Goal: Communication & Community: Answer question/provide support

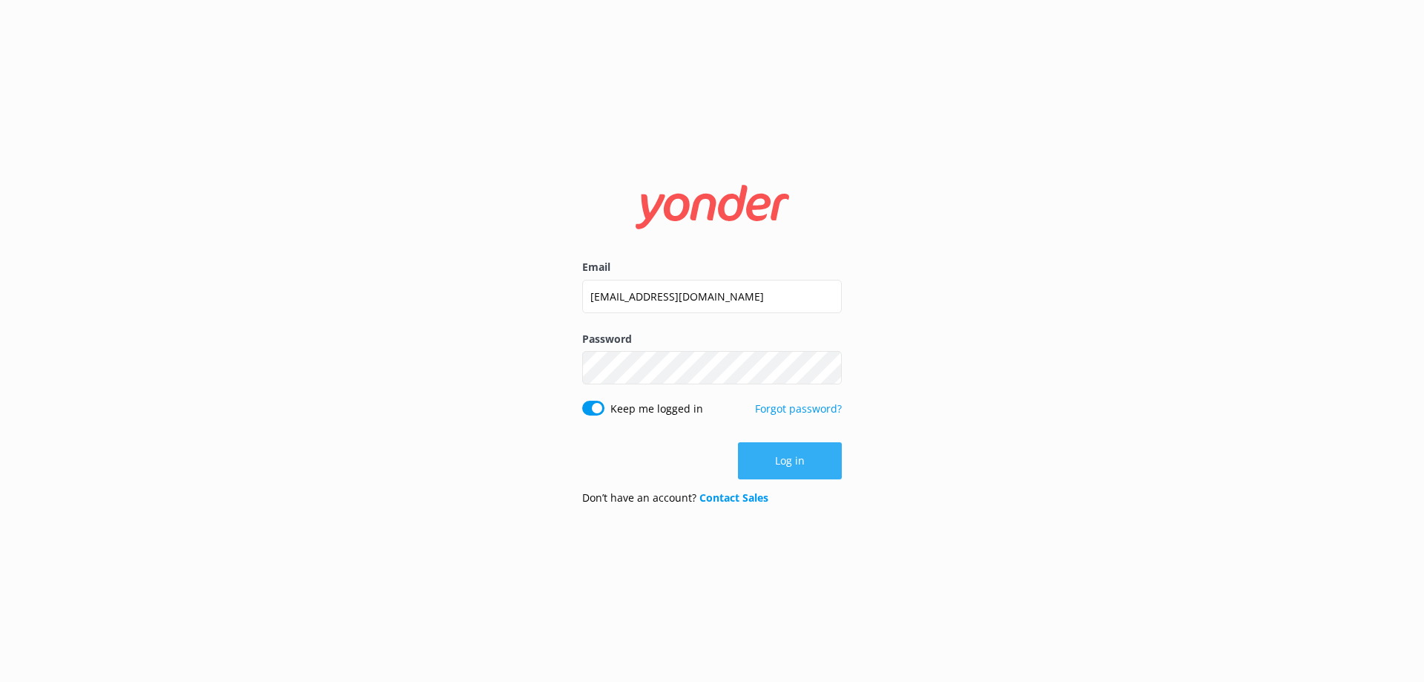
click at [808, 446] on button "Log in" at bounding box center [790, 460] width 104 height 37
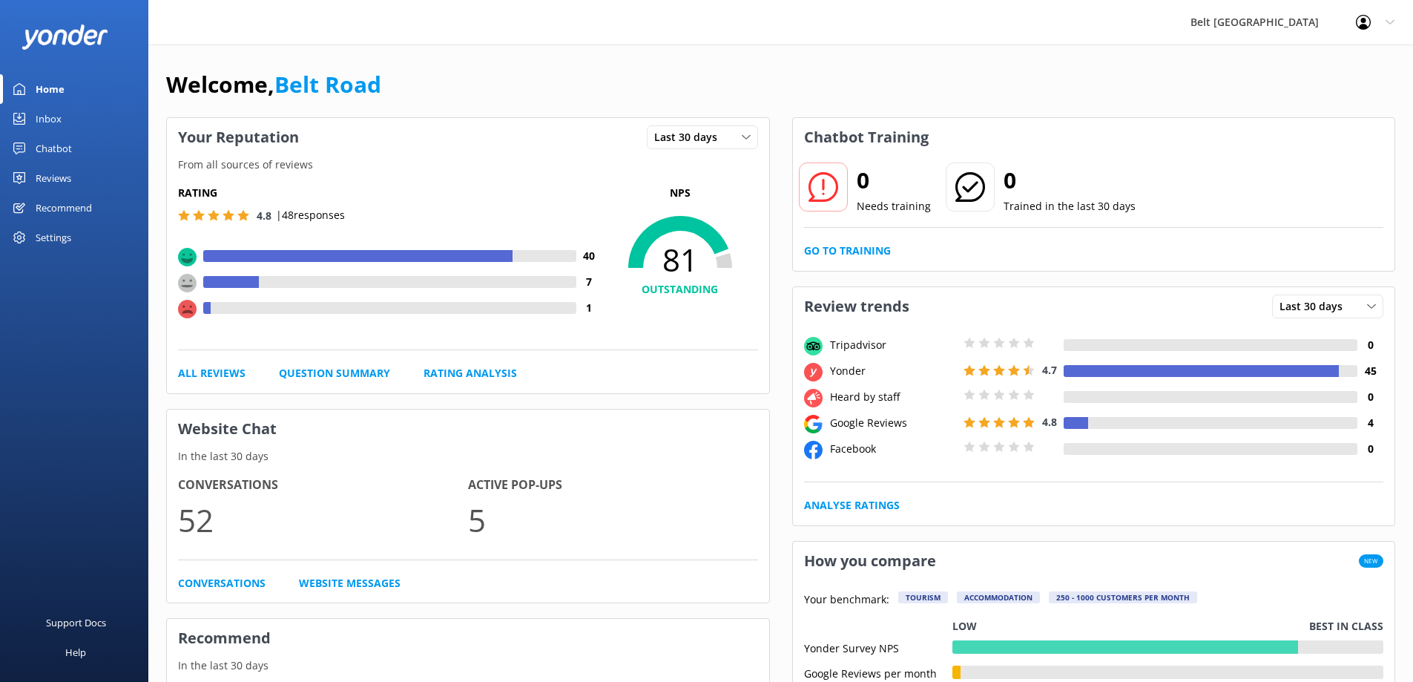
click at [84, 177] on link "Reviews" at bounding box center [74, 178] width 148 height 30
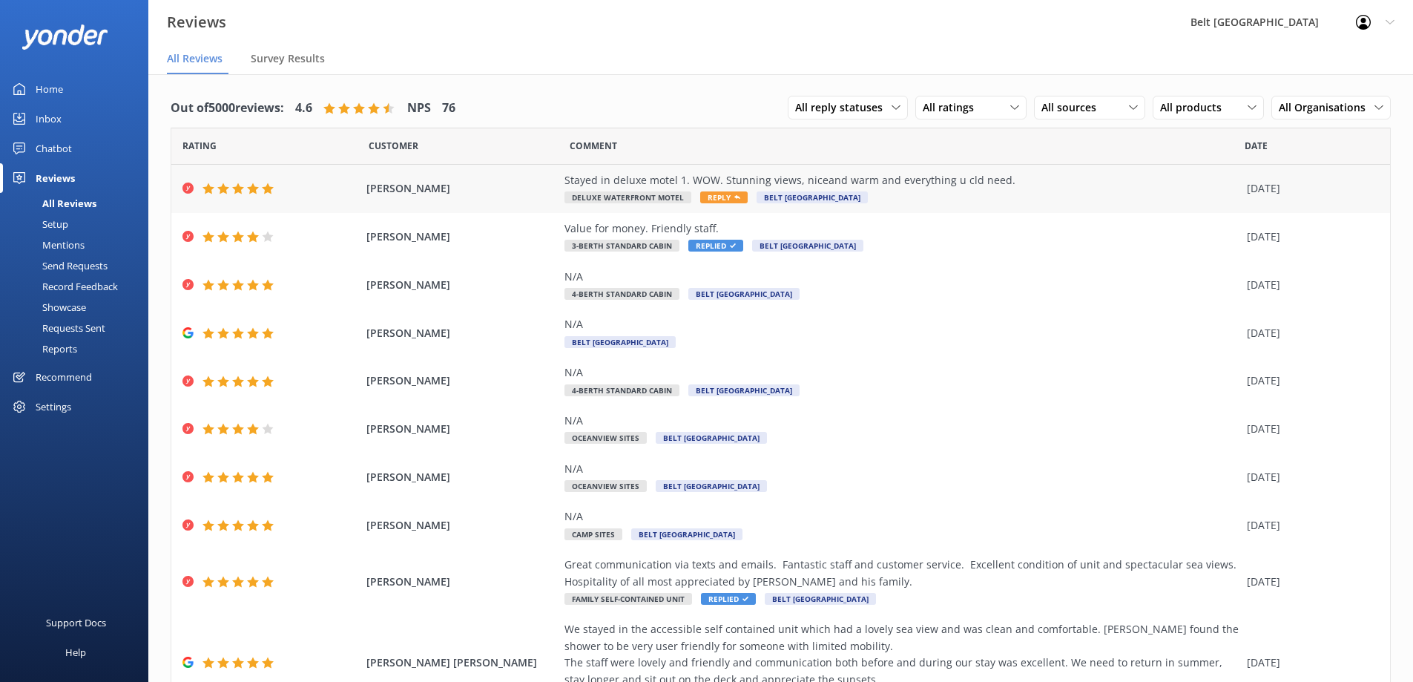
click at [958, 185] on div "Stayed in deluxe motel 1. WOW. Stunning views, niceand warm and everything u cl…" at bounding box center [901, 180] width 675 height 16
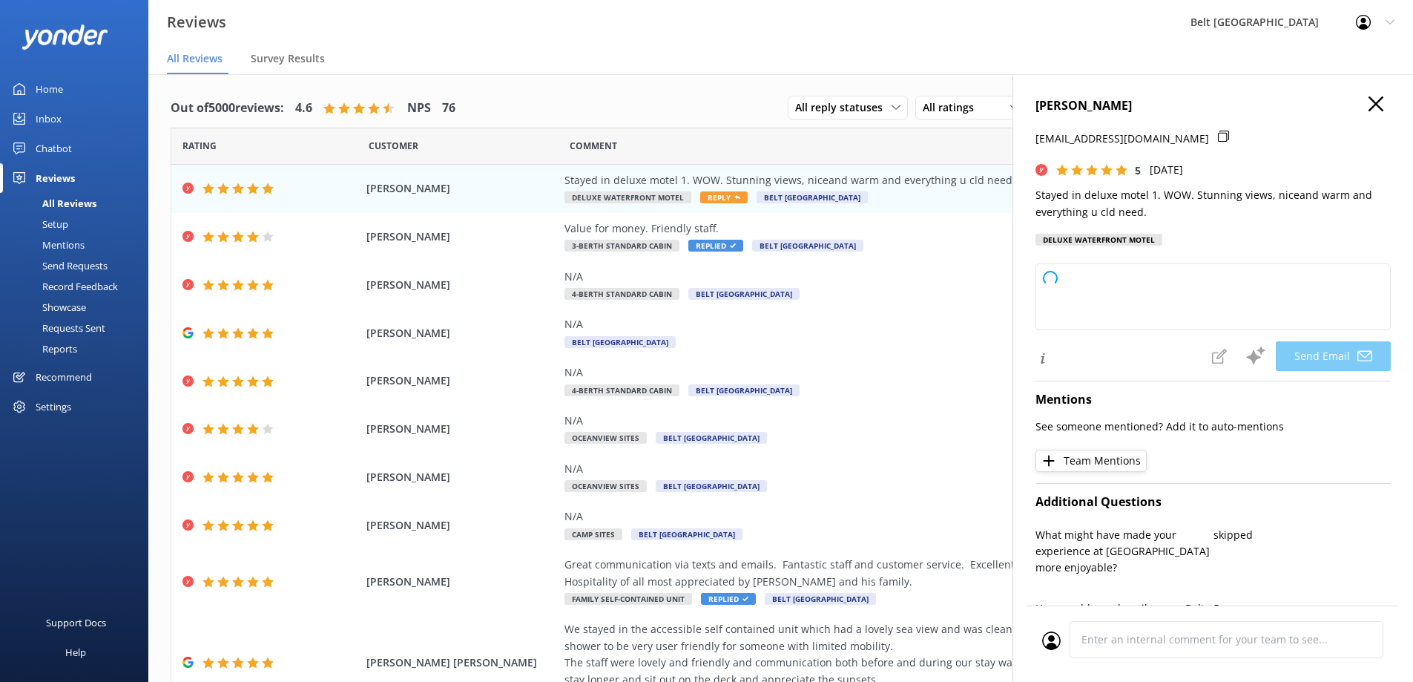
type textarea "Thank you so much, [PERSON_NAME]! We're thrilled you enjoyed the stunning views…"
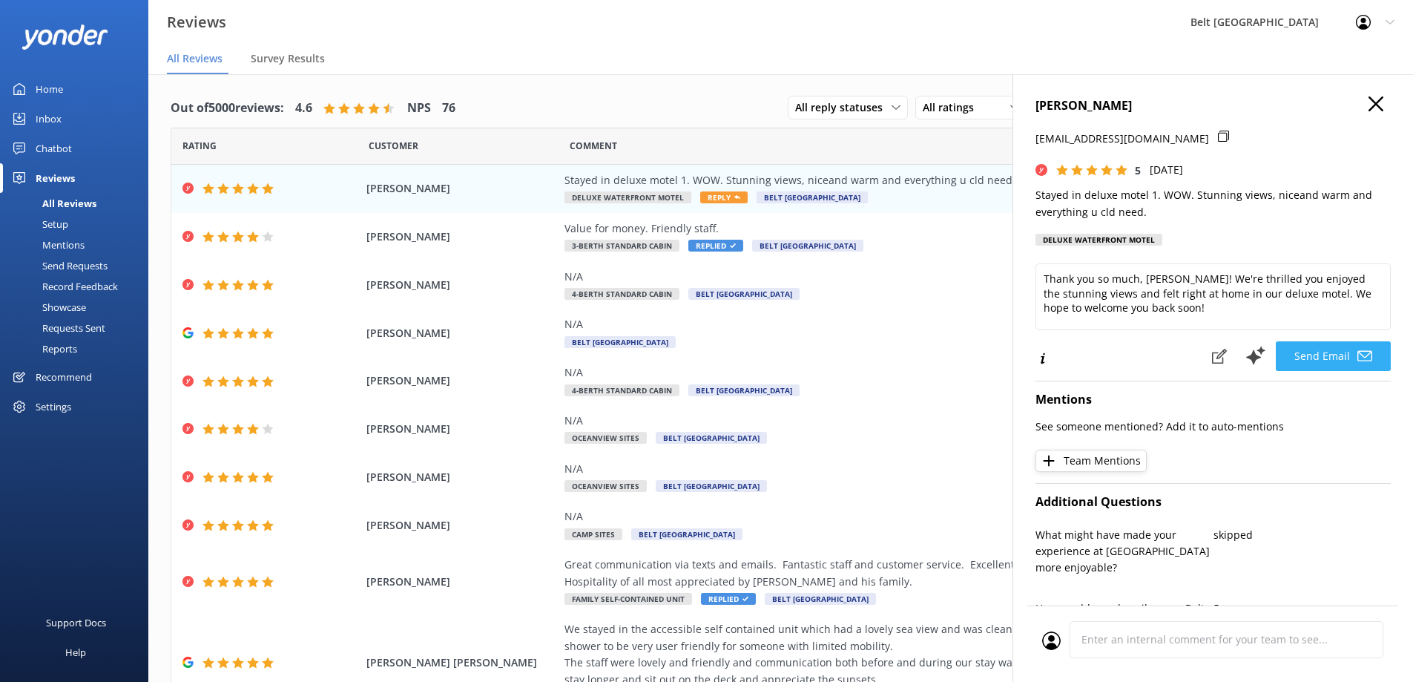
click at [1295, 355] on button "Send Email" at bounding box center [1333, 356] width 115 height 30
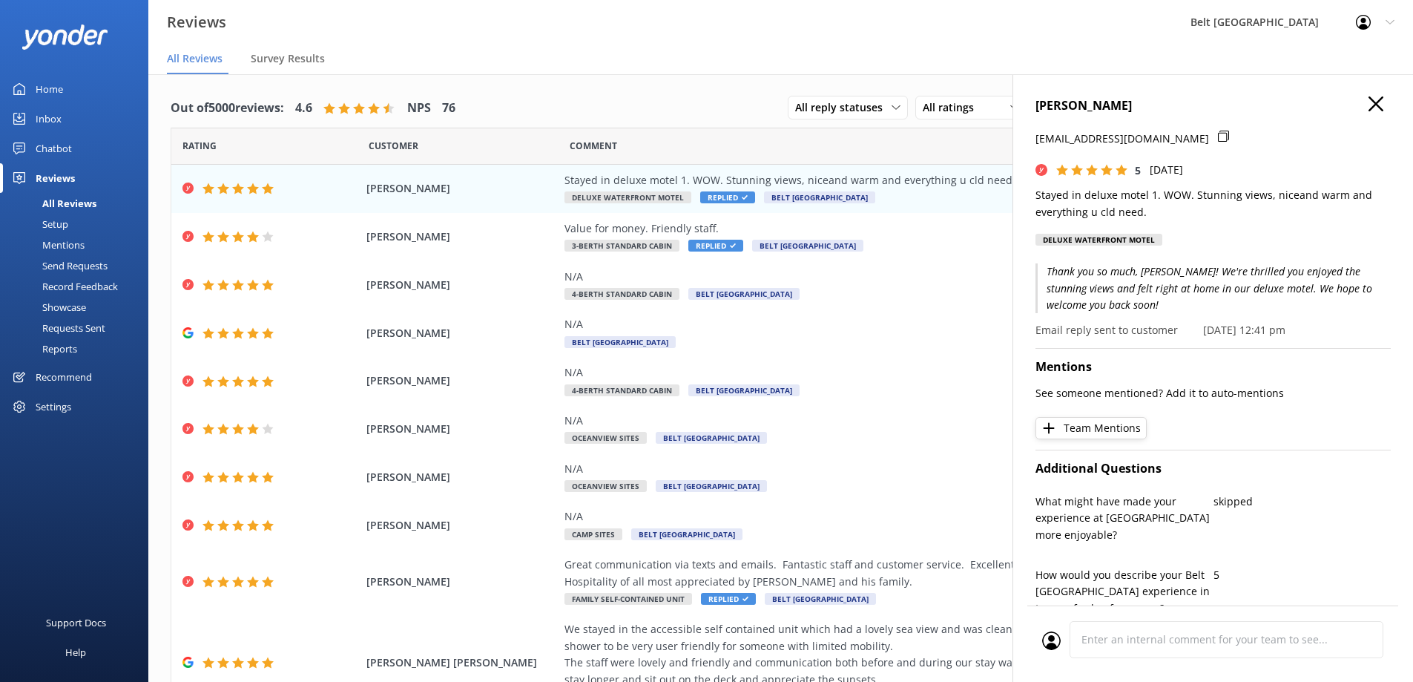
drag, startPoint x: 1371, startPoint y: 99, endPoint x: 1381, endPoint y: 96, distance: 10.3
click at [1380, 96] on div "[PERSON_NAME] [EMAIL_ADDRESS][DOMAIN_NAME] 5 [DATE] Stayed in deluxe motel 1. W…" at bounding box center [1212, 415] width 400 height 682
